Goal: Book appointment/travel/reservation

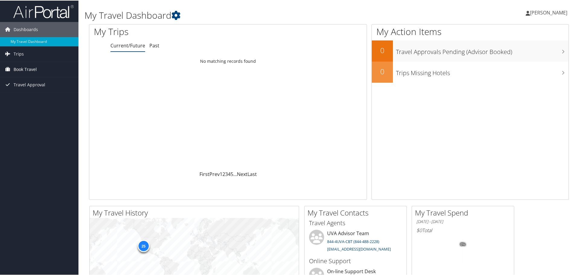
click at [31, 67] on span "Book Travel" at bounding box center [25, 68] width 23 height 15
click at [26, 99] on link "Book/Manage Online Trips" at bounding box center [39, 98] width 78 height 9
